Goal: Information Seeking & Learning: Learn about a topic

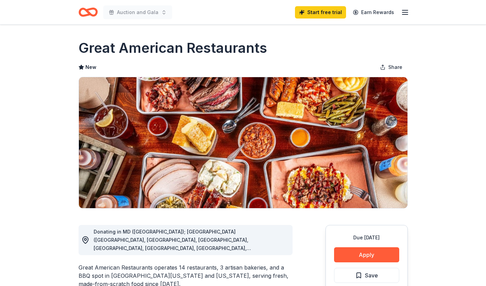
click at [81, 10] on icon "Home" at bounding box center [85, 12] width 11 height 7
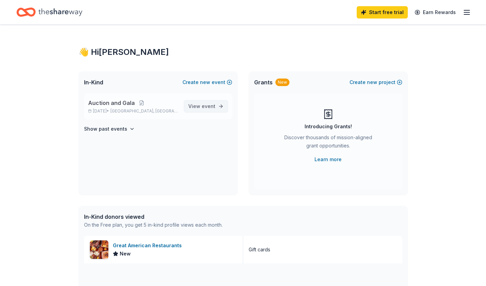
click at [201, 100] on link "View event" at bounding box center [206, 106] width 44 height 12
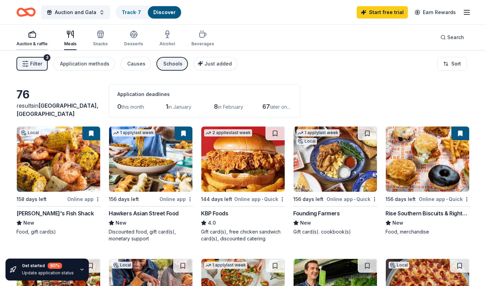
click at [27, 35] on div "button" at bounding box center [31, 34] width 31 height 8
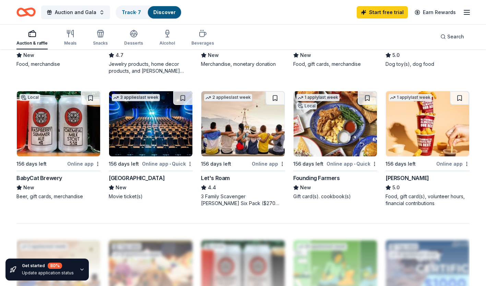
scroll to position [446, 0]
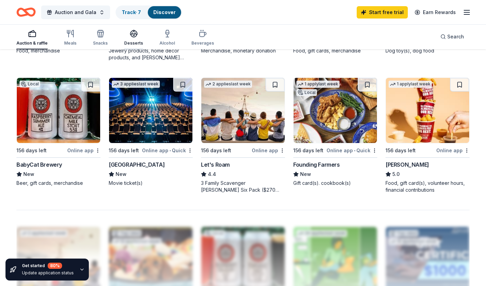
click at [130, 34] on icon "button" at bounding box center [133, 33] width 7 height 5
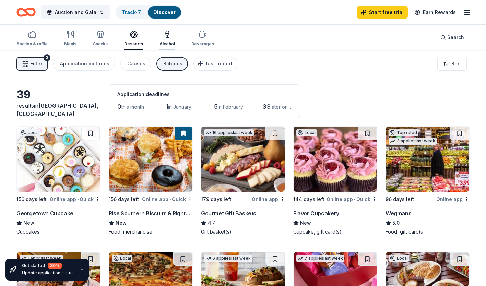
click at [169, 42] on div "Alcohol" at bounding box center [166, 43] width 15 height 5
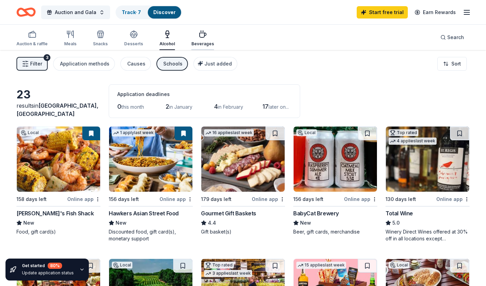
click at [200, 36] on icon "button" at bounding box center [202, 34] width 8 height 8
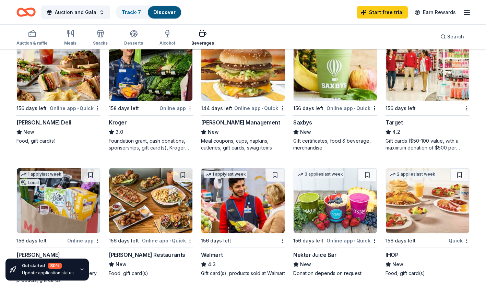
scroll to position [308, 0]
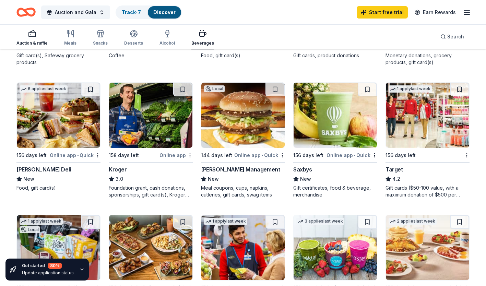
drag, startPoint x: 34, startPoint y: 38, endPoint x: 36, endPoint y: 46, distance: 8.1
click at [34, 38] on div "Auction & raffle" at bounding box center [31, 37] width 31 height 16
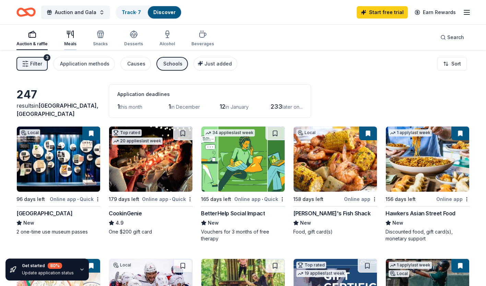
click at [66, 39] on div "Meals" at bounding box center [70, 38] width 12 height 16
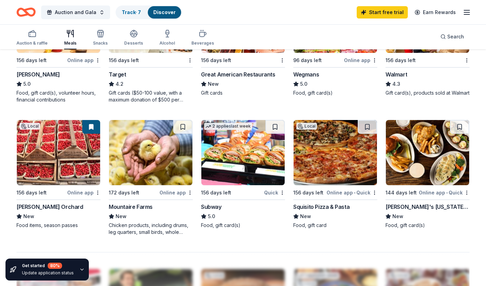
scroll to position [411, 0]
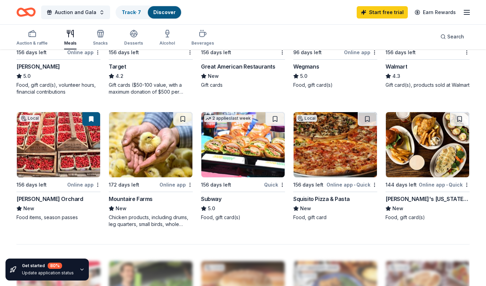
click at [413, 135] on img at bounding box center [427, 144] width 83 height 65
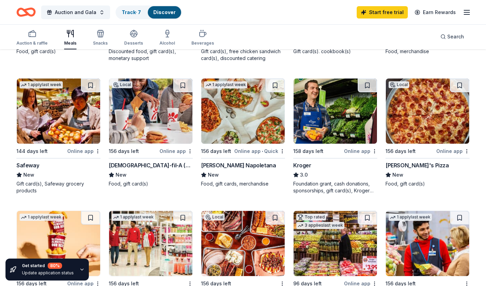
scroll to position [137, 0]
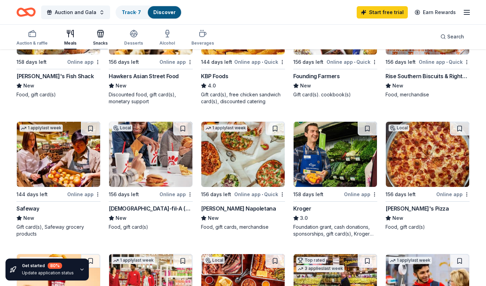
click at [102, 40] on div "Snacks" at bounding box center [100, 37] width 15 height 16
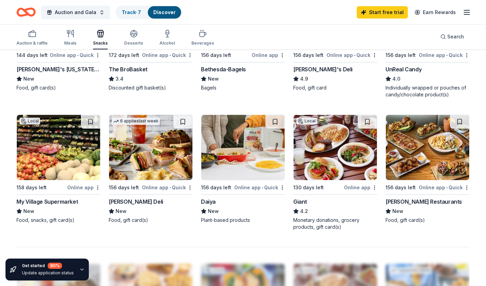
scroll to position [411, 0]
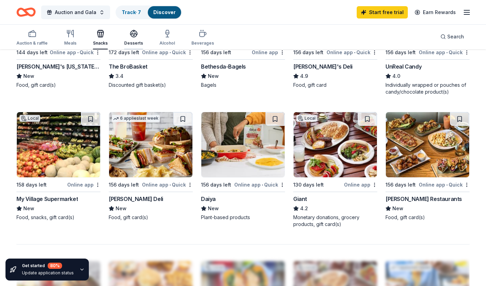
click at [133, 44] on div "Desserts" at bounding box center [133, 42] width 19 height 5
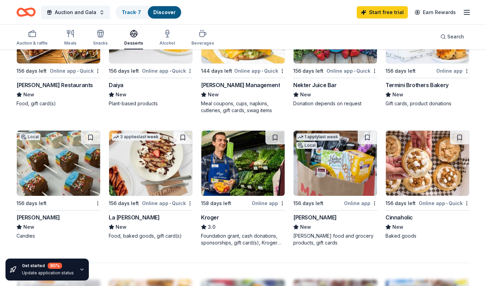
scroll to position [411, 0]
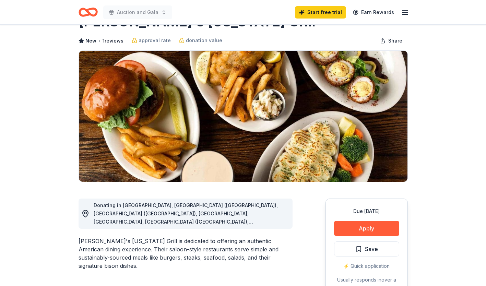
scroll to position [34, 0]
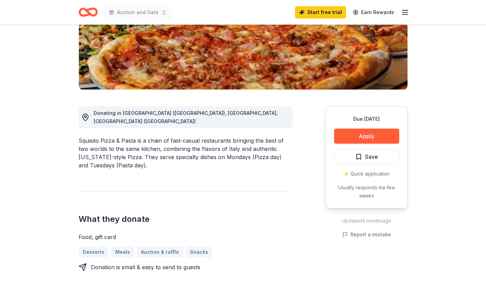
scroll to position [137, 0]
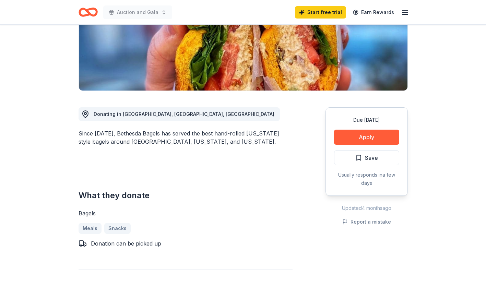
scroll to position [137, 0]
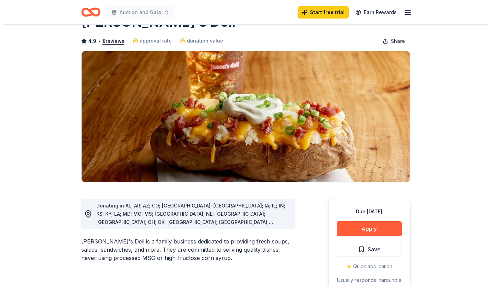
scroll to position [34, 0]
